Goal: Information Seeking & Learning: Learn about a topic

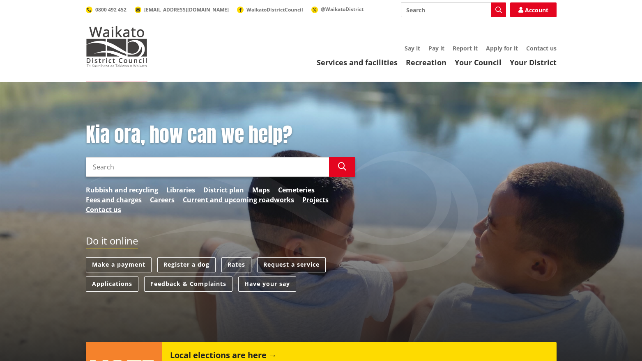
click at [222, 170] on input "Search" at bounding box center [207, 167] width 243 height 20
type input "property file"
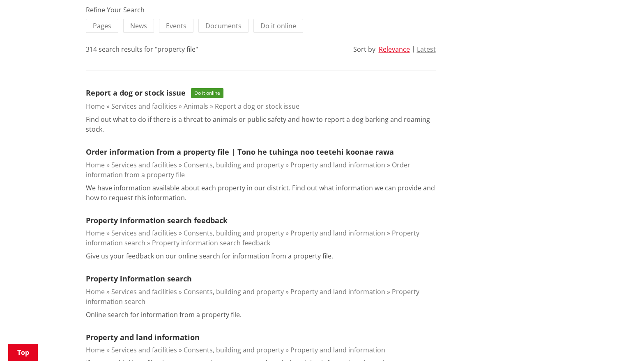
scroll to position [187, 0]
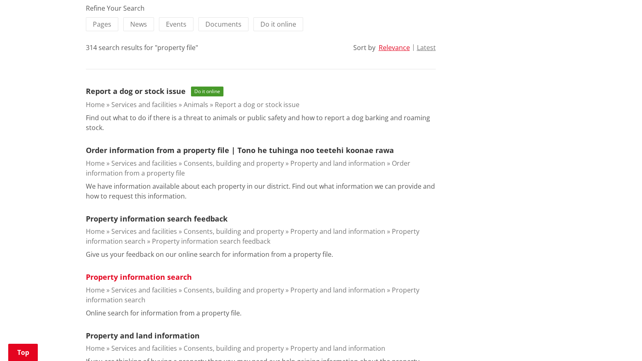
click at [141, 276] on link "Property information search" at bounding box center [139, 277] width 106 height 10
